Goal: Find specific page/section: Find specific page/section

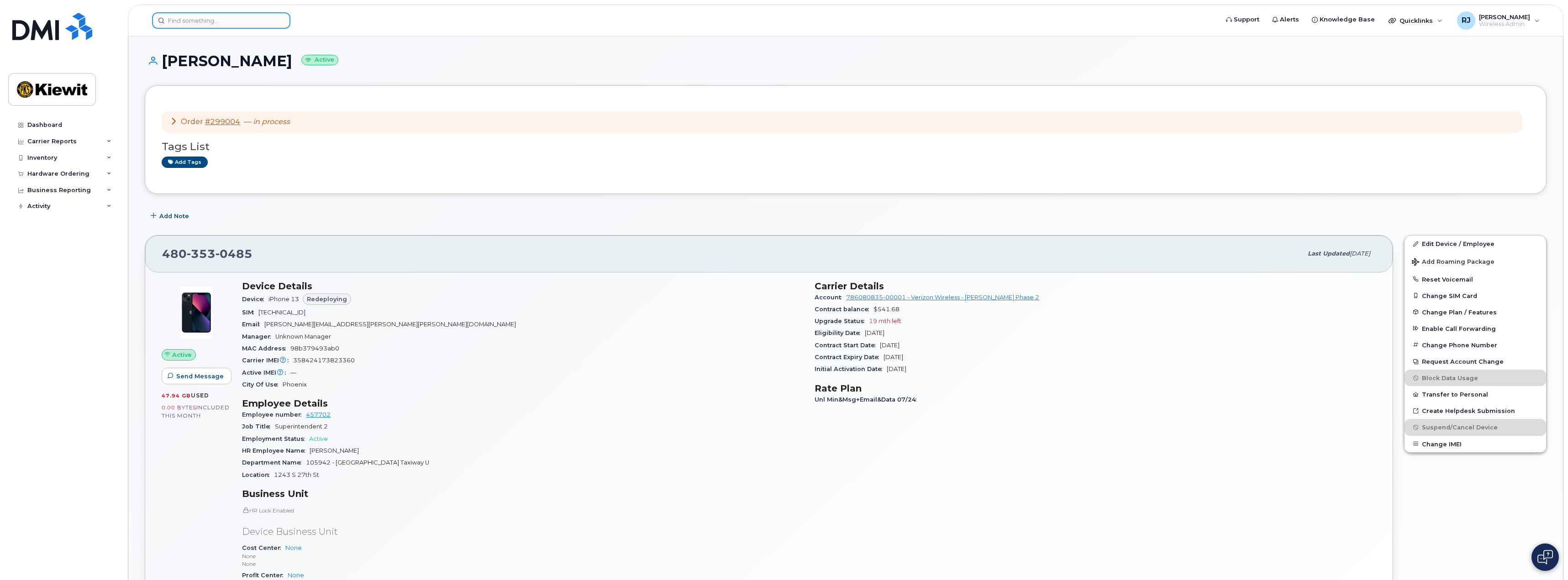
scroll to position [19, 0]
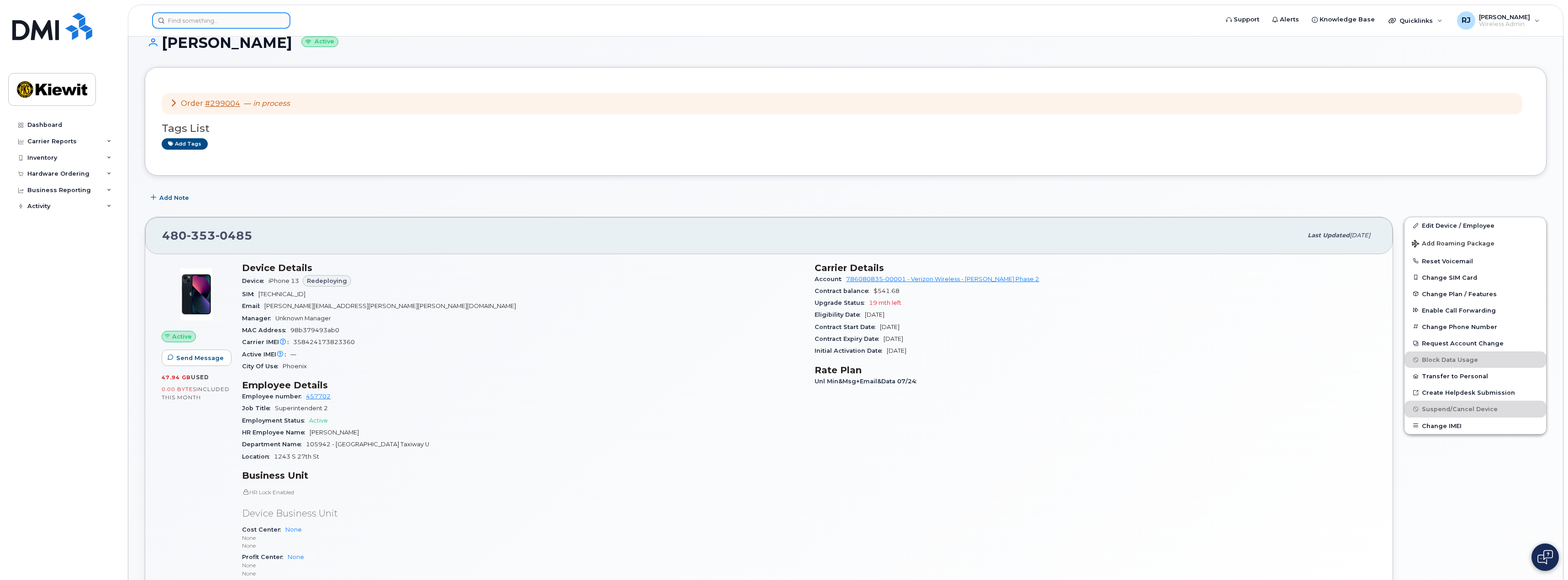
click at [220, 25] on input at bounding box center [221, 20] width 139 height 17
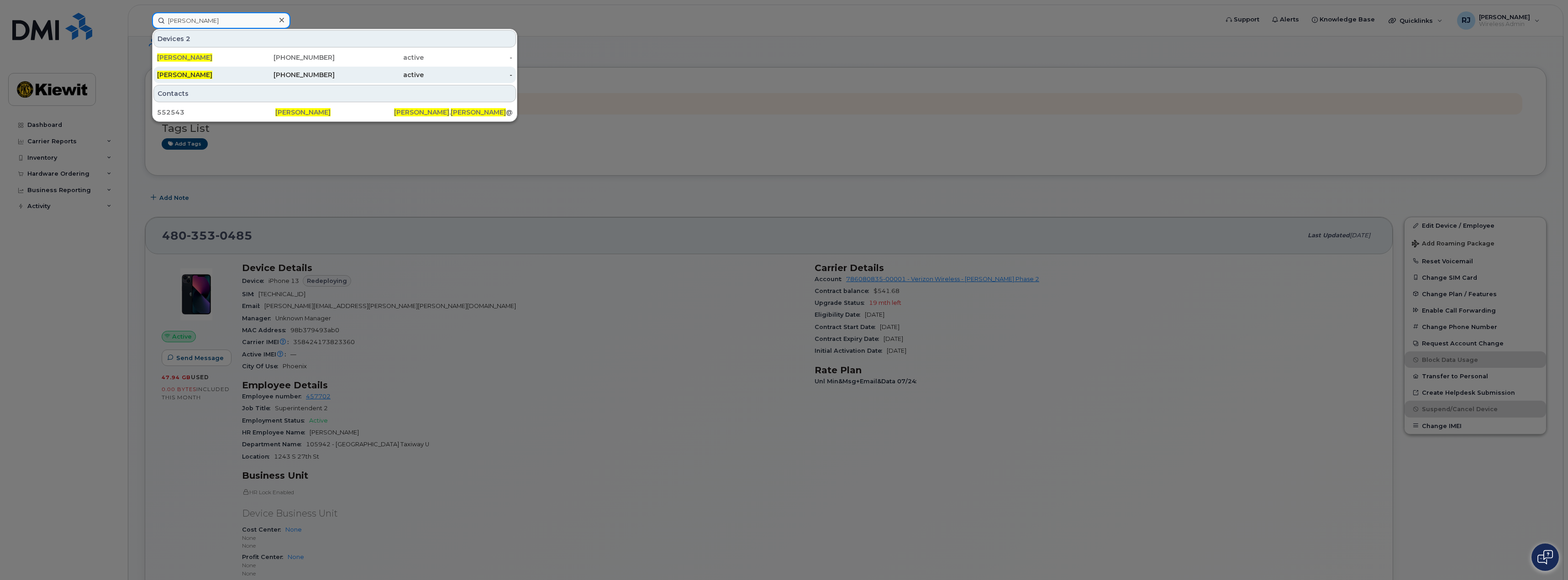
type input "morgan goodwin"
click at [328, 71] on div "602-480-7381" at bounding box center [291, 75] width 89 height 9
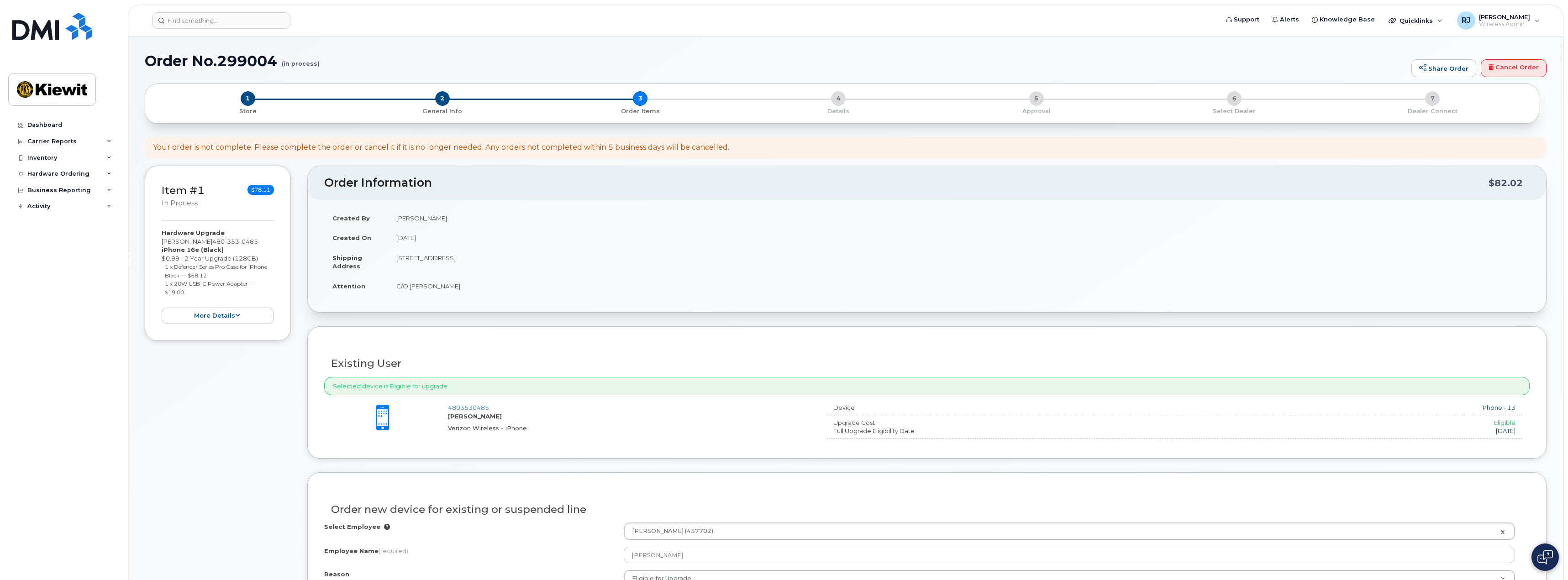
select select "eligible_for_upgrade"
select select "None"
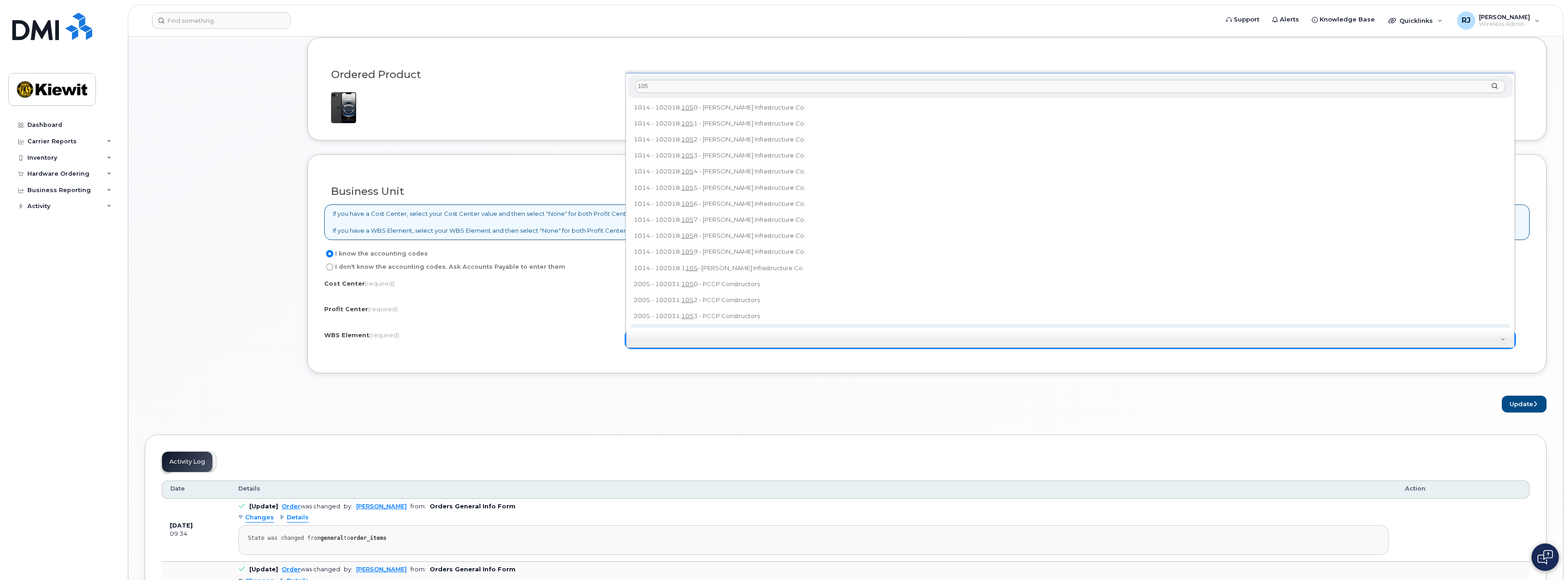
scroll to position [8, 0]
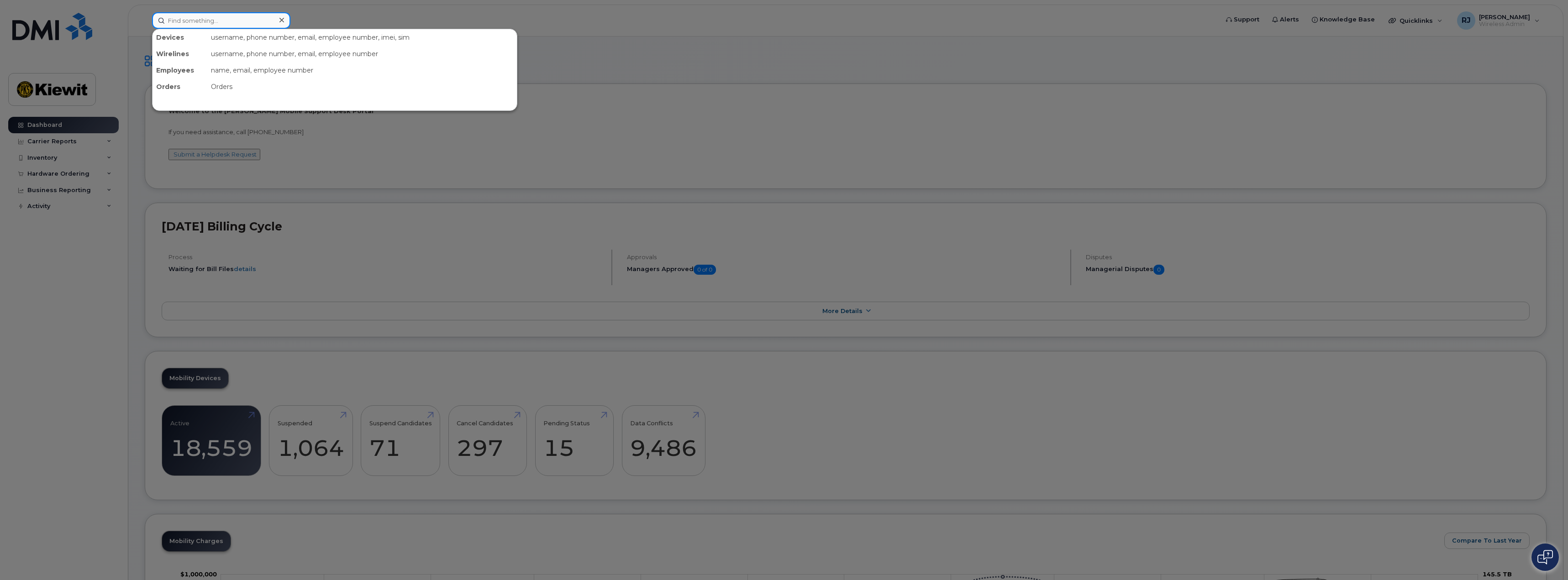
click at [206, 21] on input at bounding box center [221, 20] width 139 height 17
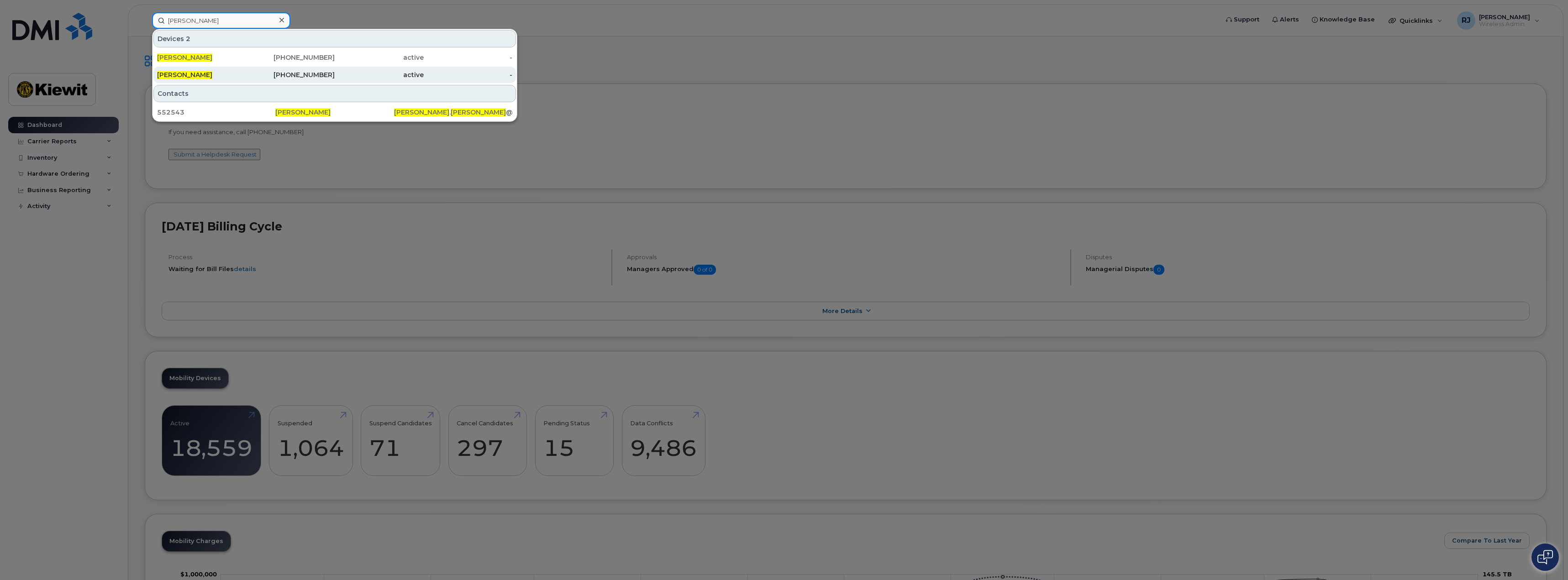
type input "[PERSON_NAME]"
click at [334, 72] on div "[PHONE_NUMBER]" at bounding box center [291, 75] width 89 height 9
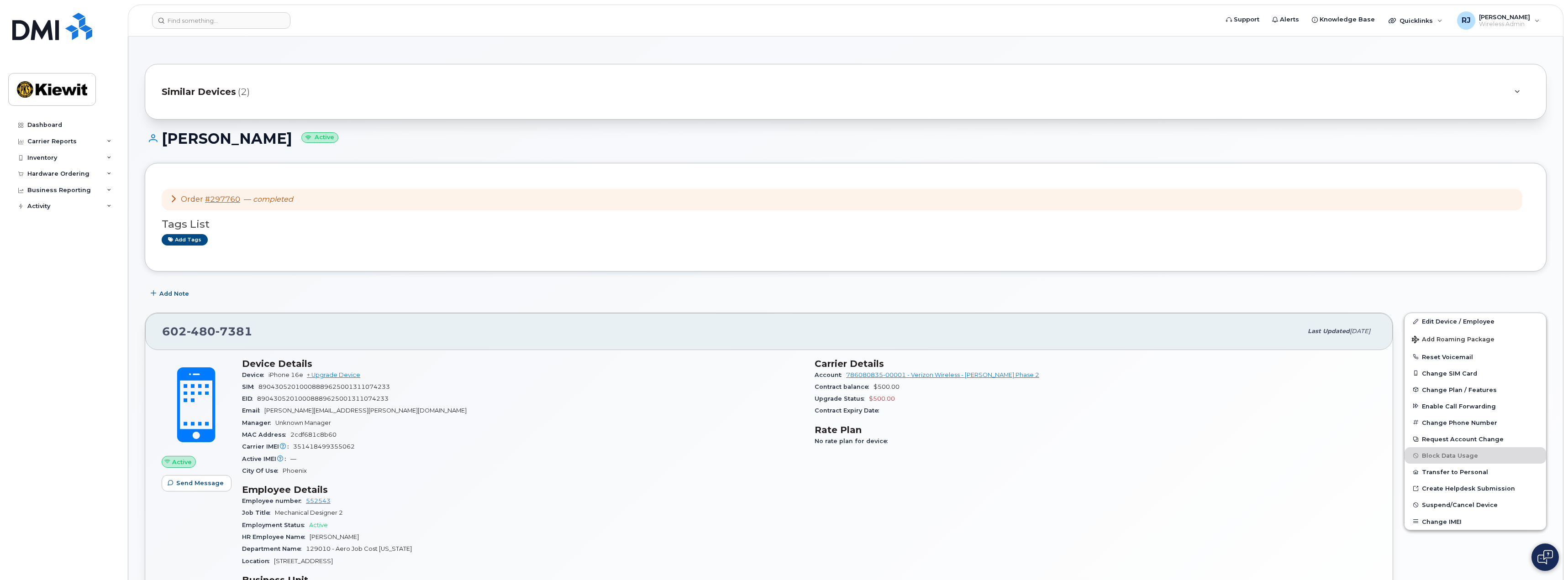
click at [873, 29] on header "Support Alerts Knowledge Base Quicklinks Suspend / Cancel Device Change SIM Car…" at bounding box center [845, 20] width 1435 height 32
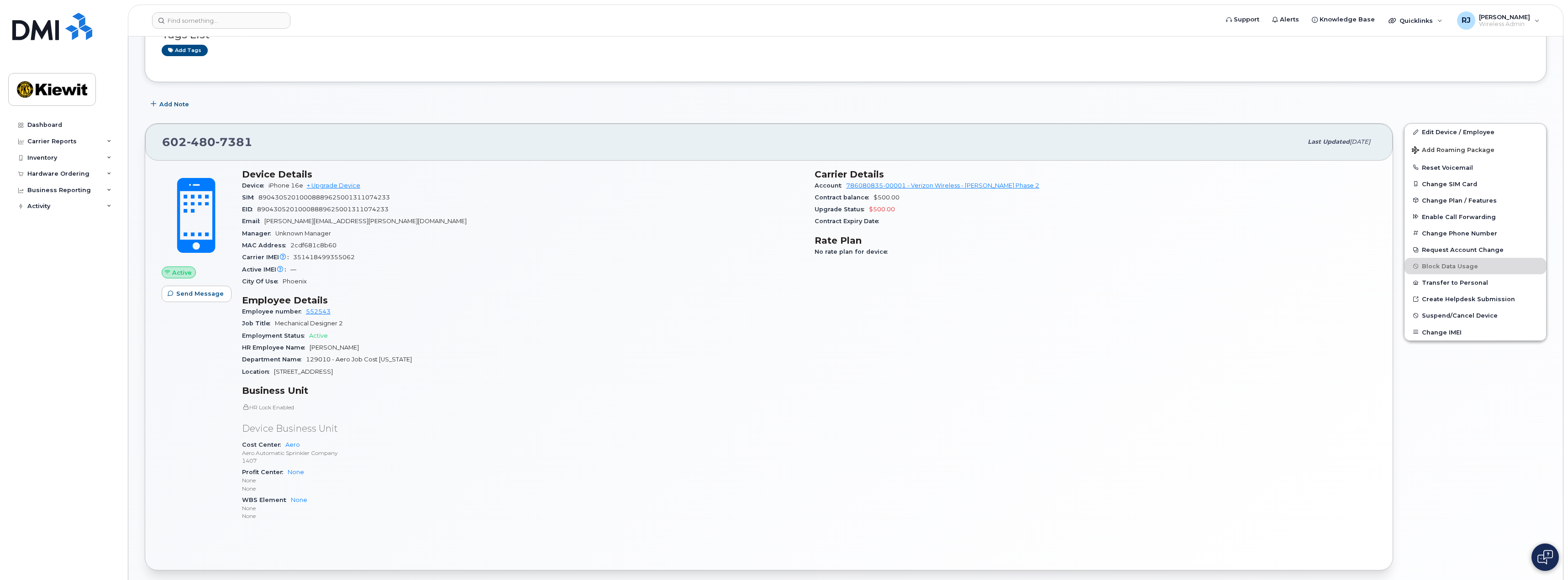
scroll to position [180, 0]
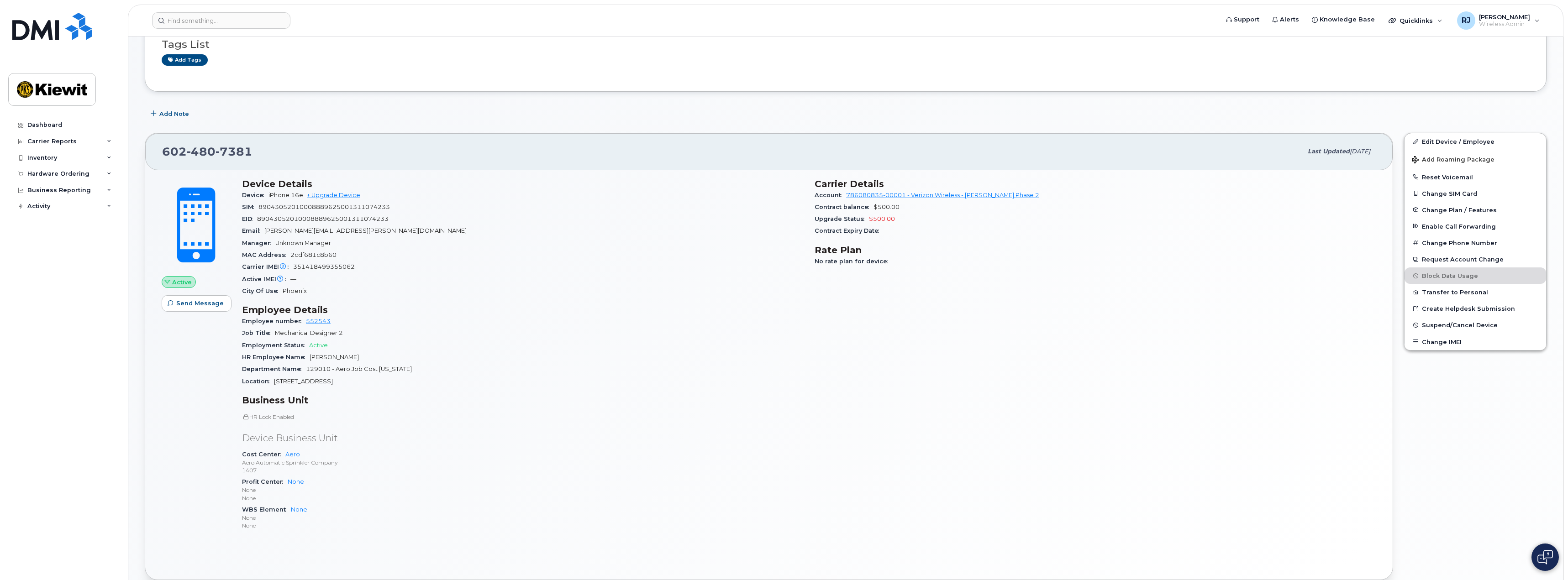
click at [186, 369] on div "Active Send Message" at bounding box center [196, 358] width 80 height 372
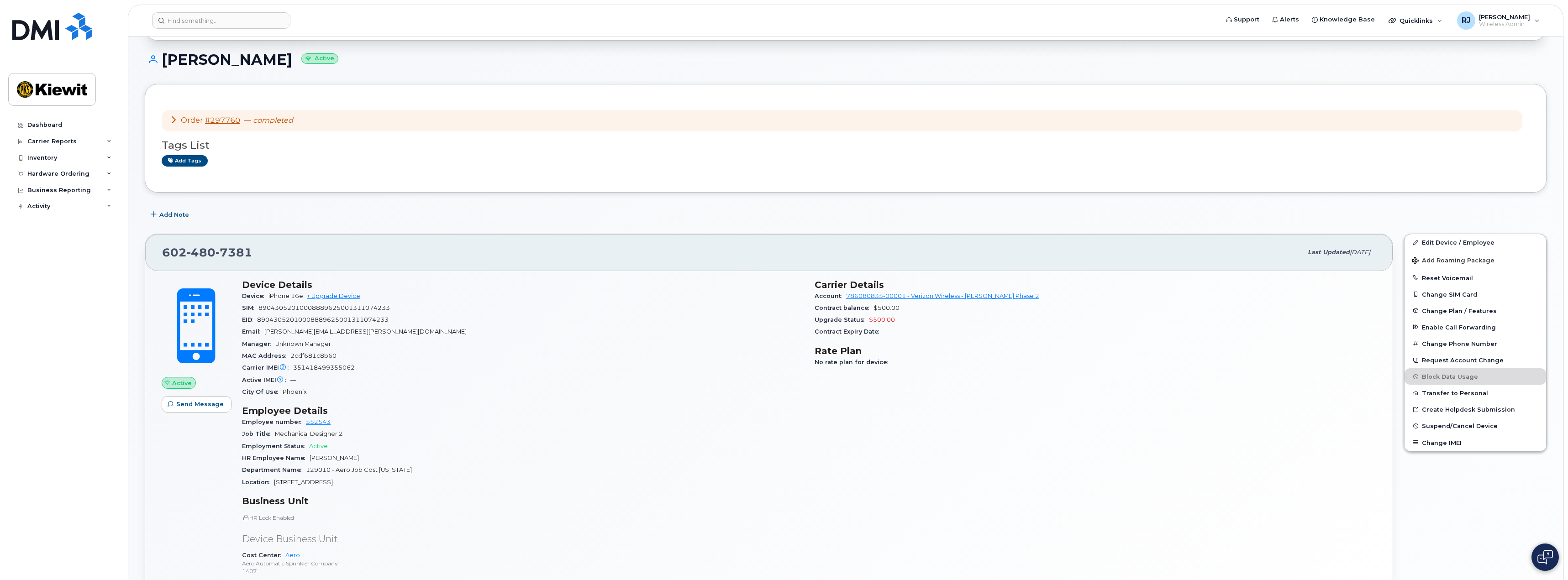
scroll to position [43, 0]
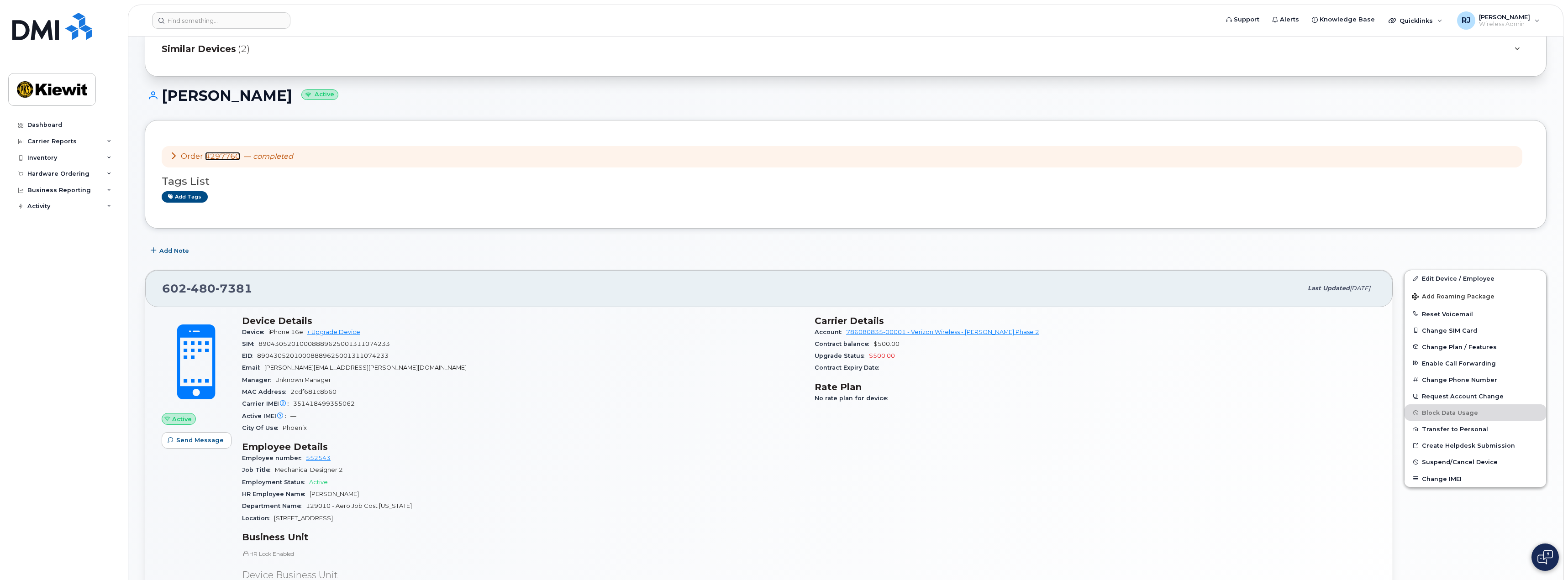
click at [223, 154] on link "#297760" at bounding box center [223, 156] width 35 height 9
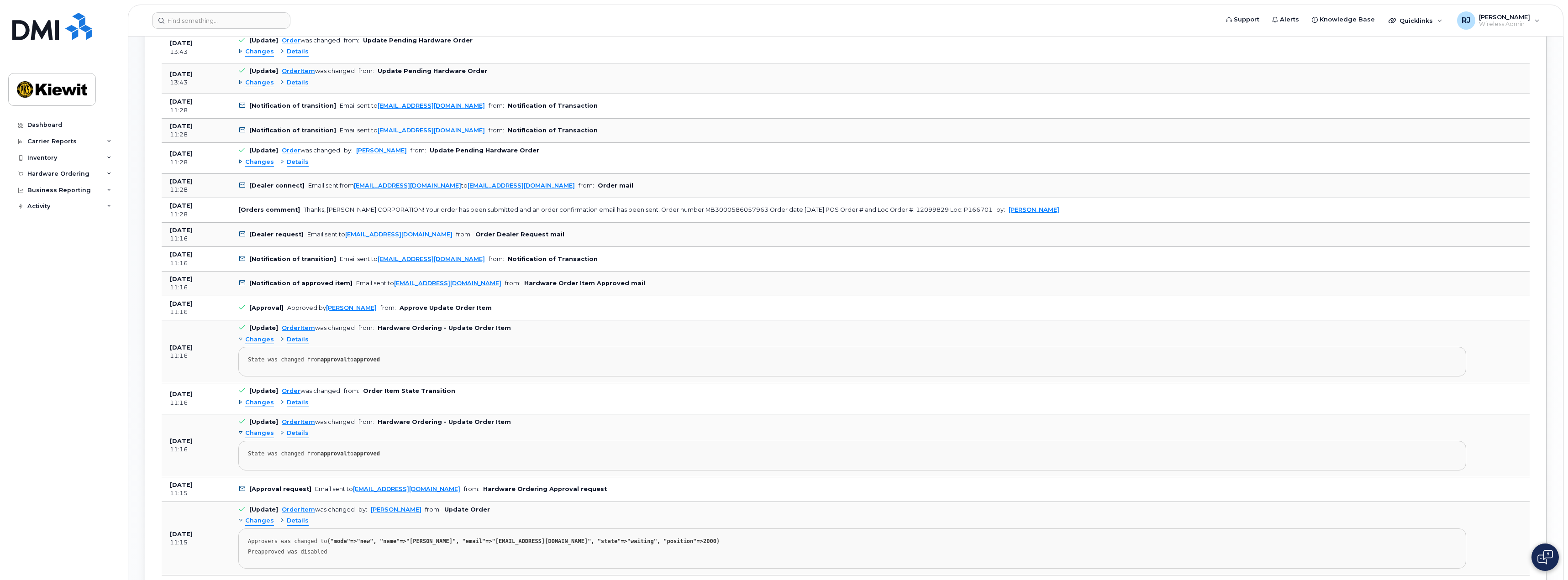
scroll to position [959, 0]
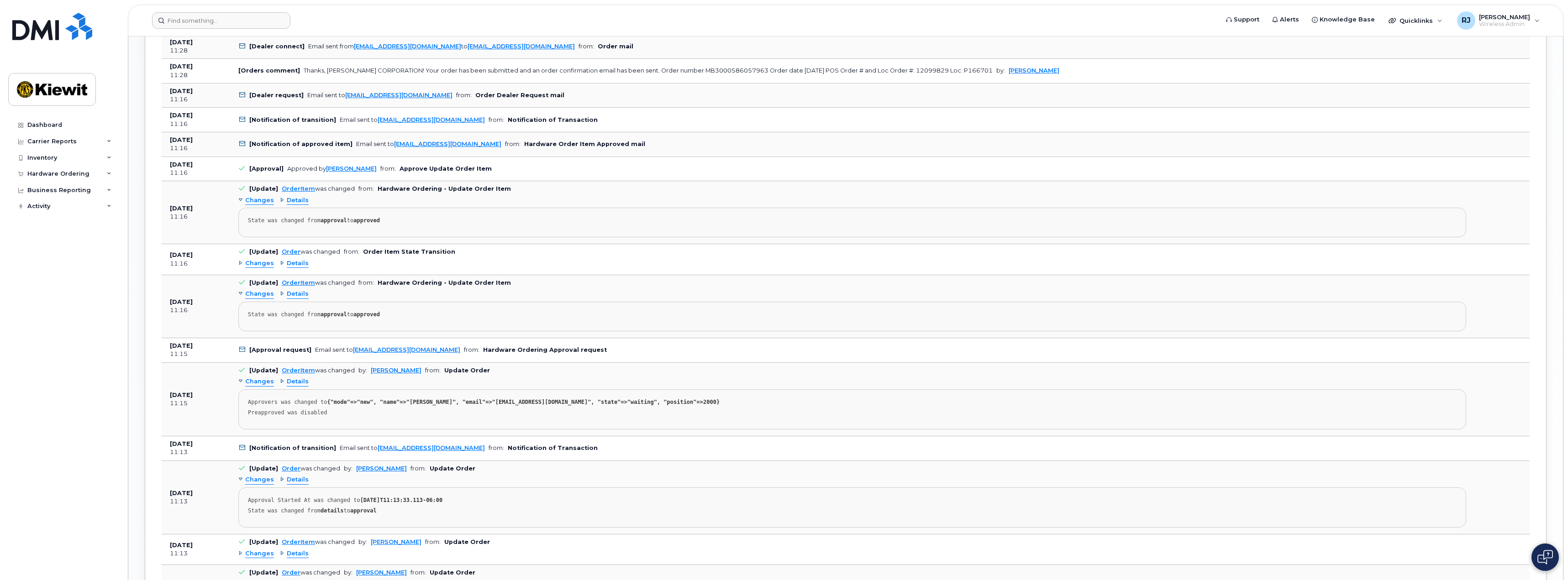
click at [894, 16] on form at bounding box center [682, 20] width 1060 height 17
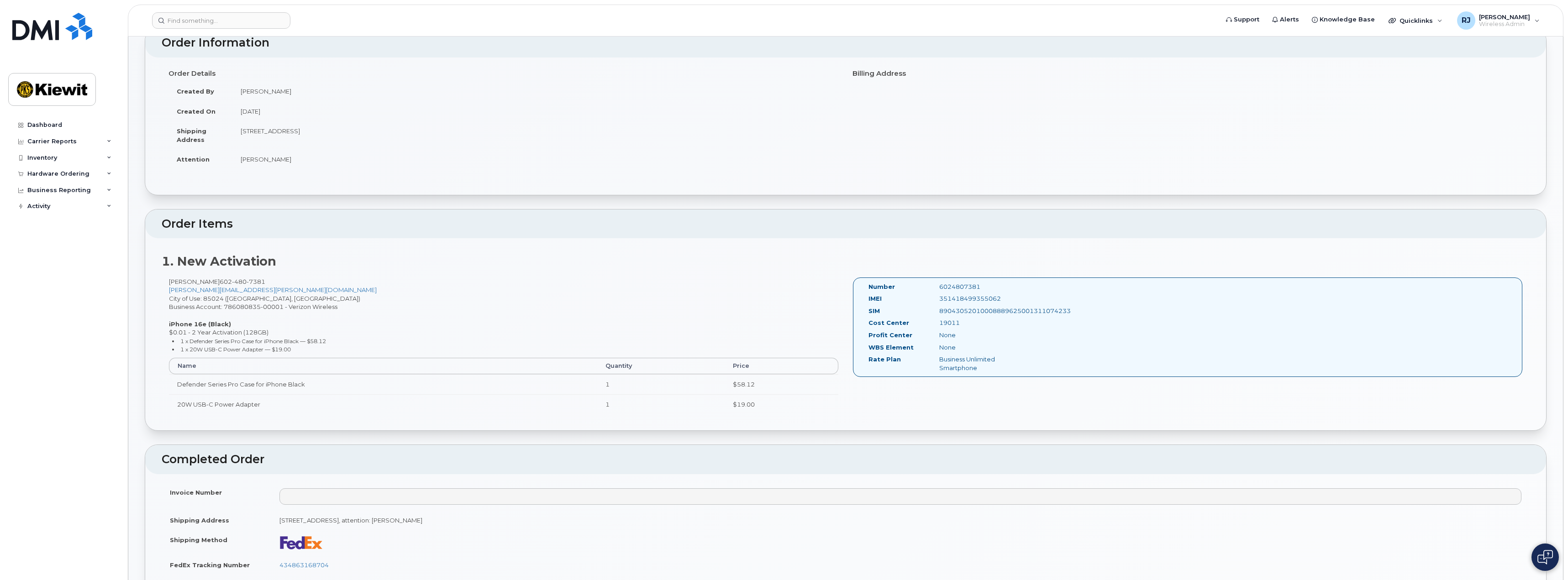
scroll to position [0, 0]
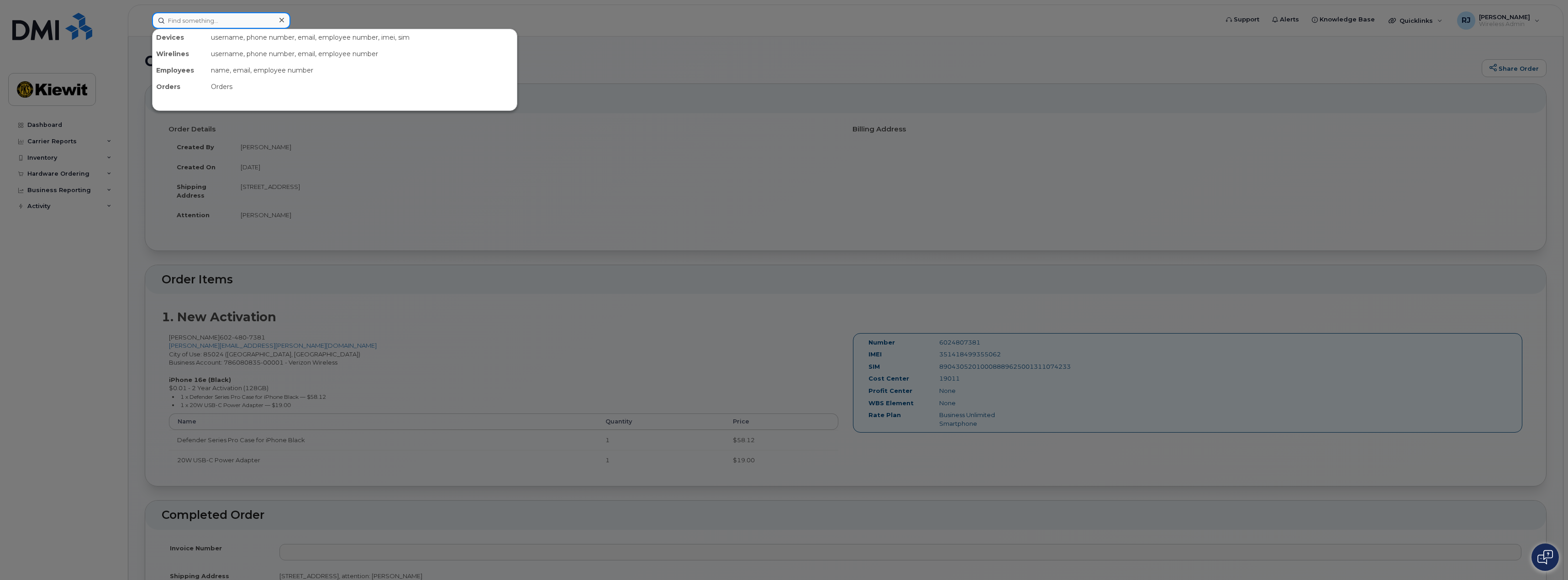
click at [204, 23] on input at bounding box center [221, 20] width 139 height 17
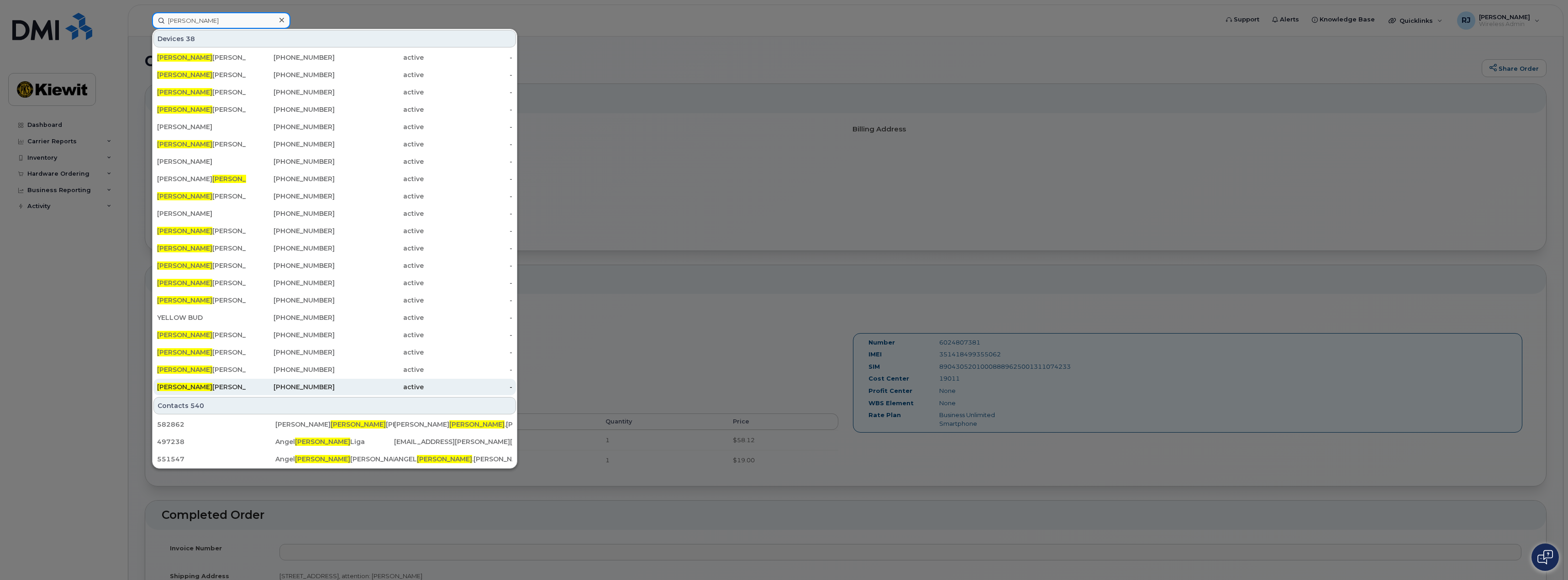
type input "eduardo"
click at [193, 389] on div "Eduardo Cordova" at bounding box center [201, 387] width 89 height 9
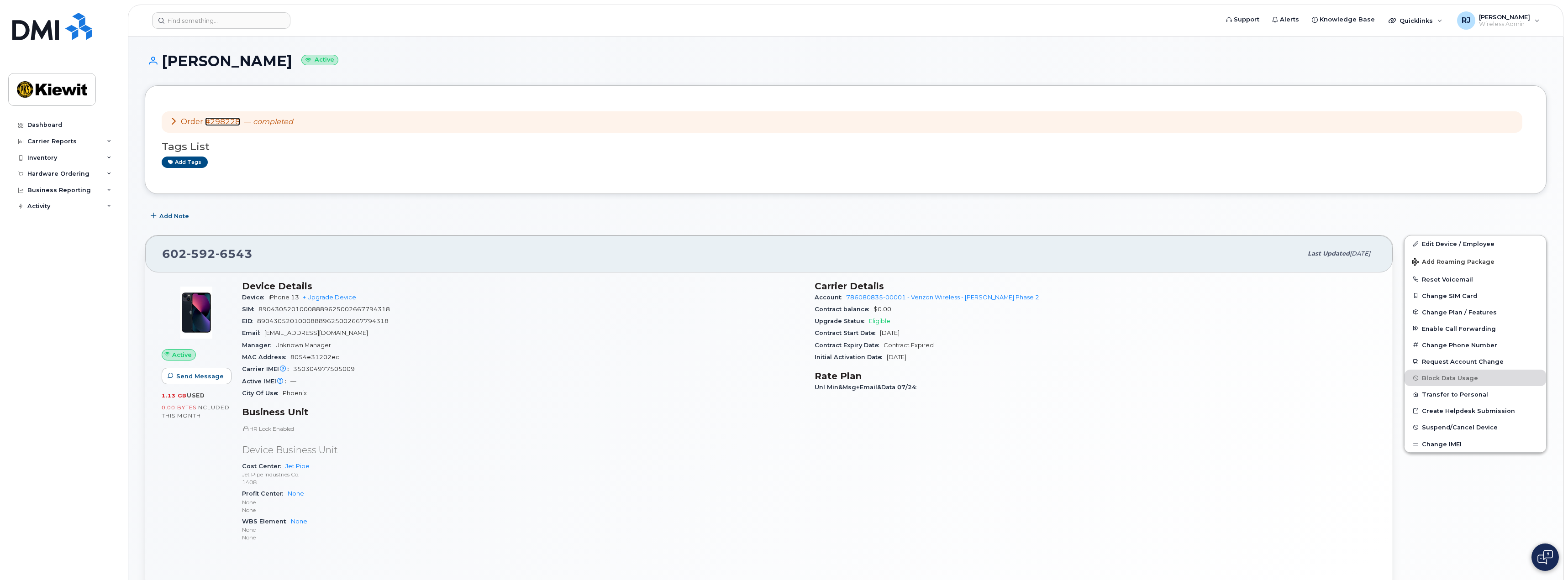
click at [221, 124] on link "#298228" at bounding box center [223, 122] width 35 height 9
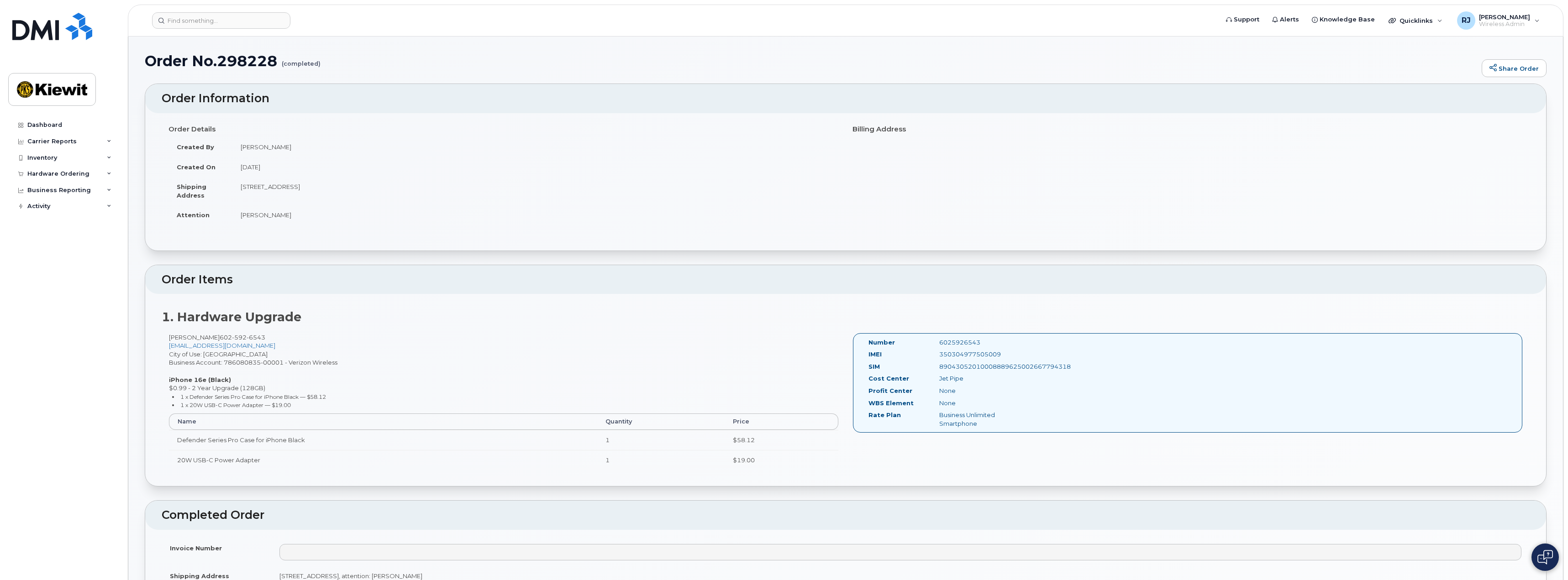
drag, startPoint x: 737, startPoint y: 61, endPoint x: 716, endPoint y: 53, distance: 22.5
click at [737, 61] on h1 "Order No.298228 (completed)" at bounding box center [811, 61] width 1332 height 16
